Goal: Information Seeking & Learning: Learn about a topic

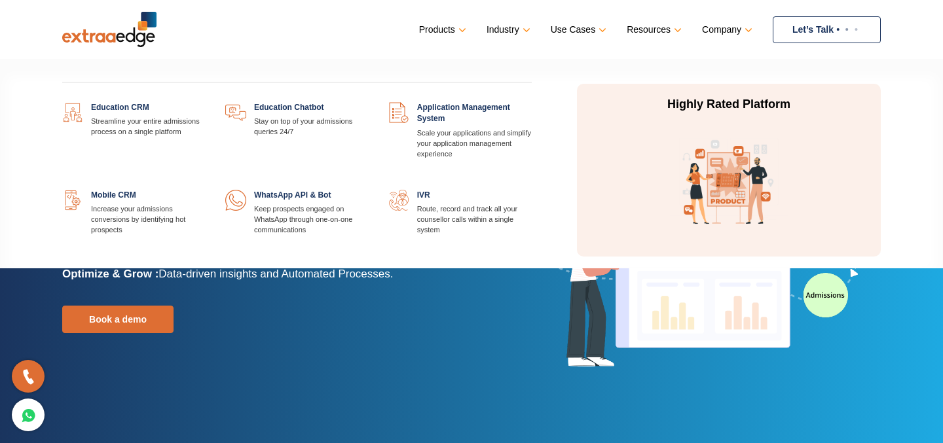
click at [206, 102] on link at bounding box center [206, 102] width 0 height 0
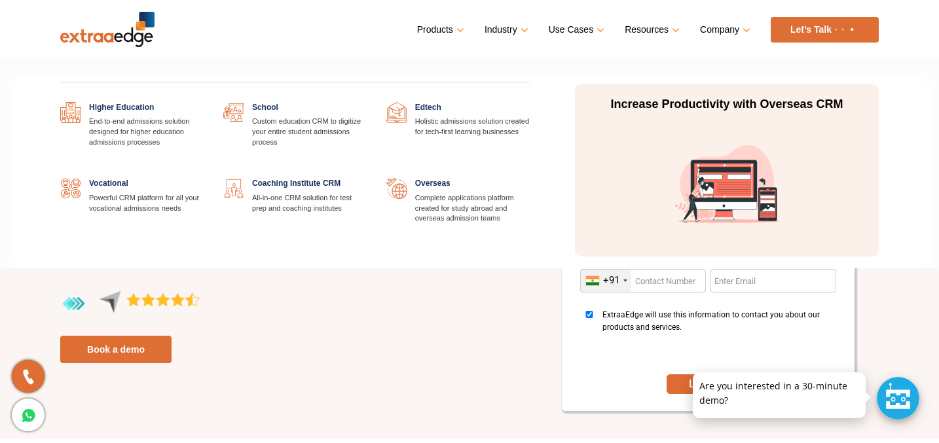
click at [530, 102] on link at bounding box center [530, 102] width 0 height 0
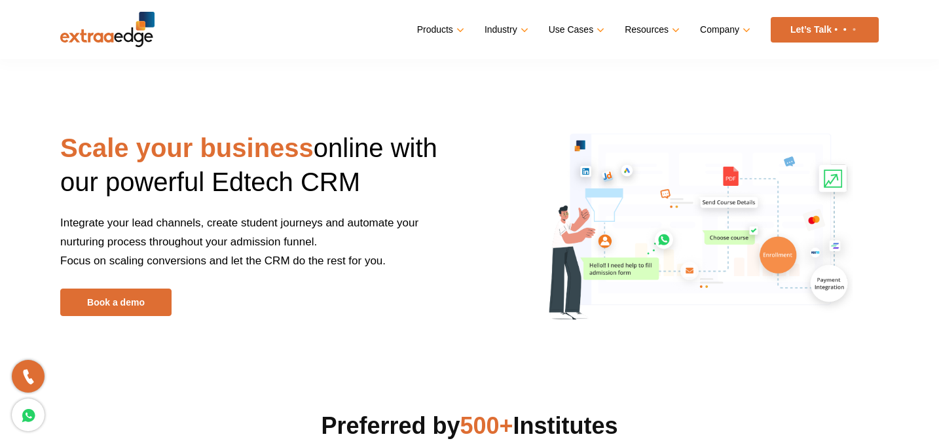
drag, startPoint x: 365, startPoint y: 186, endPoint x: 67, endPoint y: 147, distance: 300.5
click at [67, 147] on h1 "Scale your business online with our powerful Edtech CRM" at bounding box center [260, 172] width 400 height 83
